Goal: Transaction & Acquisition: Purchase product/service

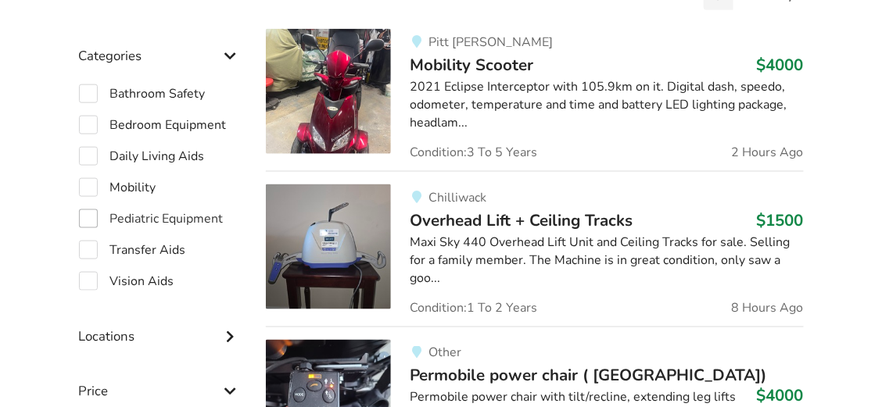
scroll to position [425, 0]
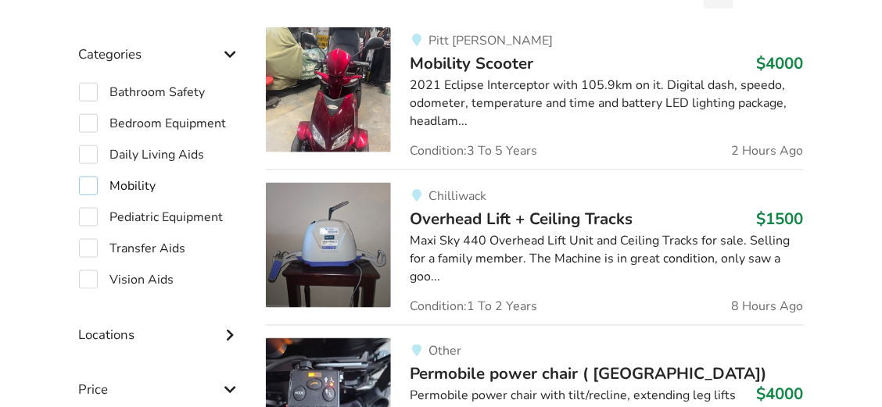
click at [96, 177] on label "Mobility" at bounding box center [117, 186] width 77 height 19
checkbox input "true"
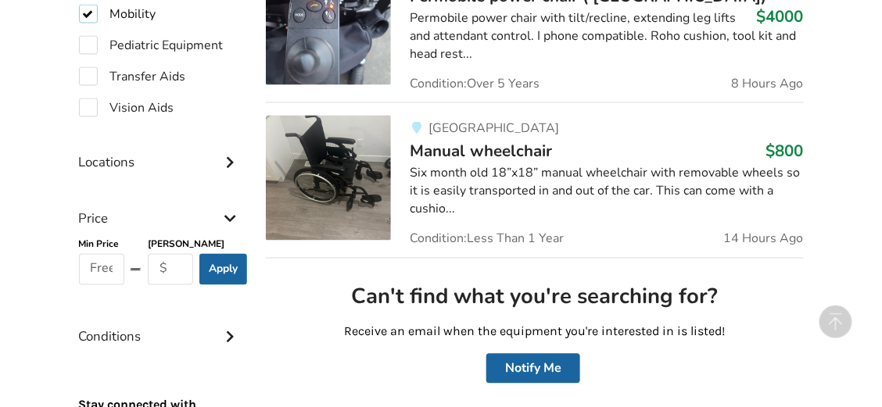
scroll to position [660, 0]
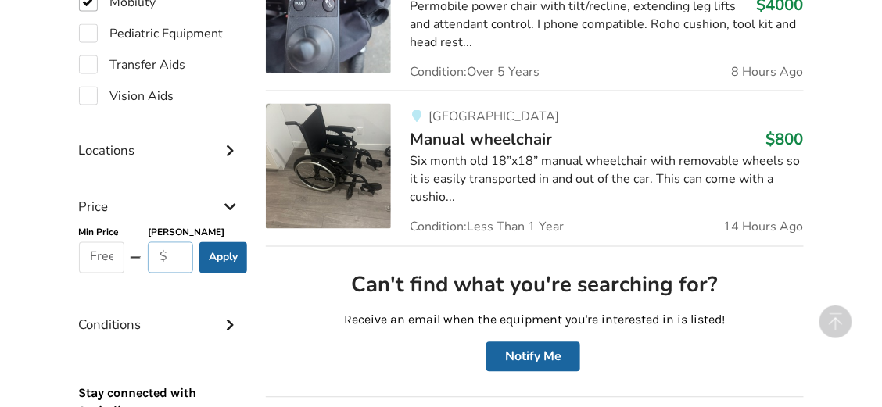
click at [174, 256] on input "text" at bounding box center [171, 257] width 46 height 31
type input "20"
click at [208, 258] on button "Apply" at bounding box center [223, 257] width 48 height 31
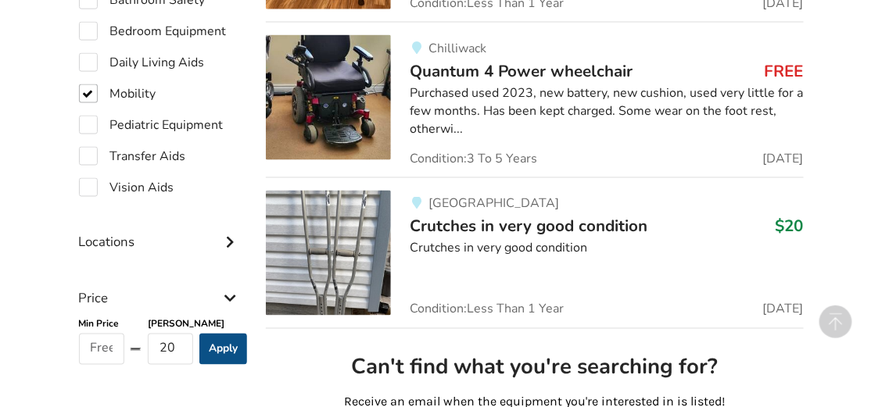
scroll to position [529, 0]
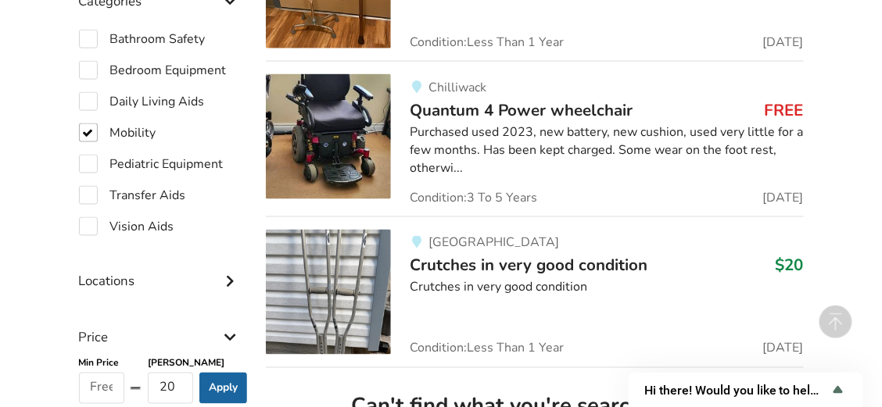
click at [445, 166] on div "Purchased used 2023, new battery, new cushion, used very little for a few month…" at bounding box center [606, 150] width 393 height 54
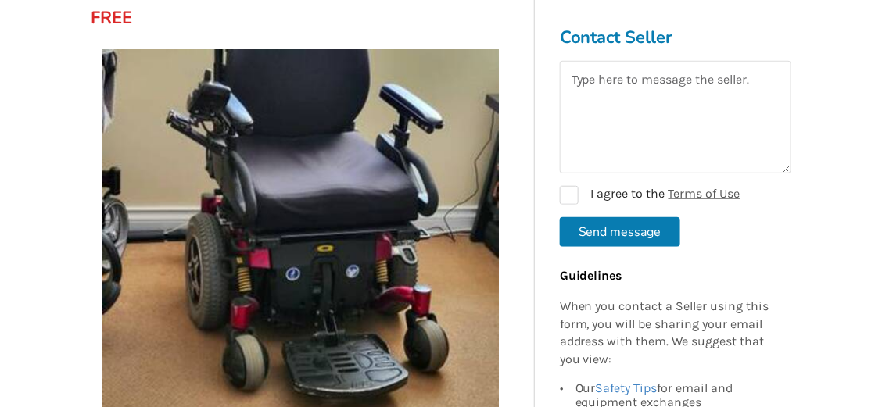
scroll to position [260, 0]
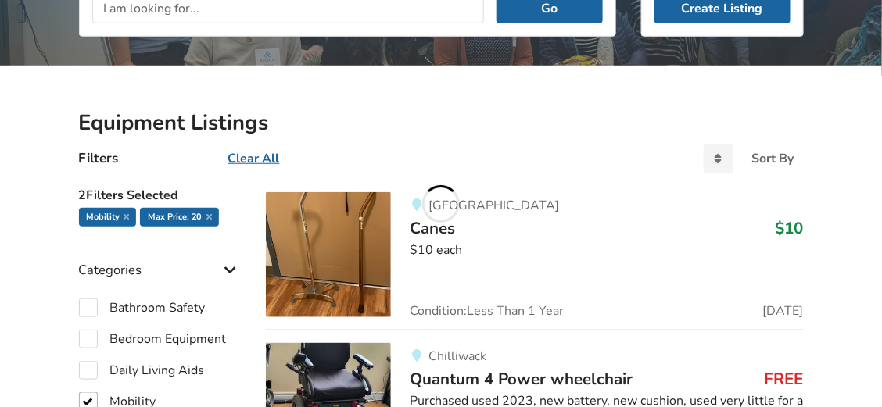
scroll to position [529, 0]
